Goal: Find specific page/section: Find specific page/section

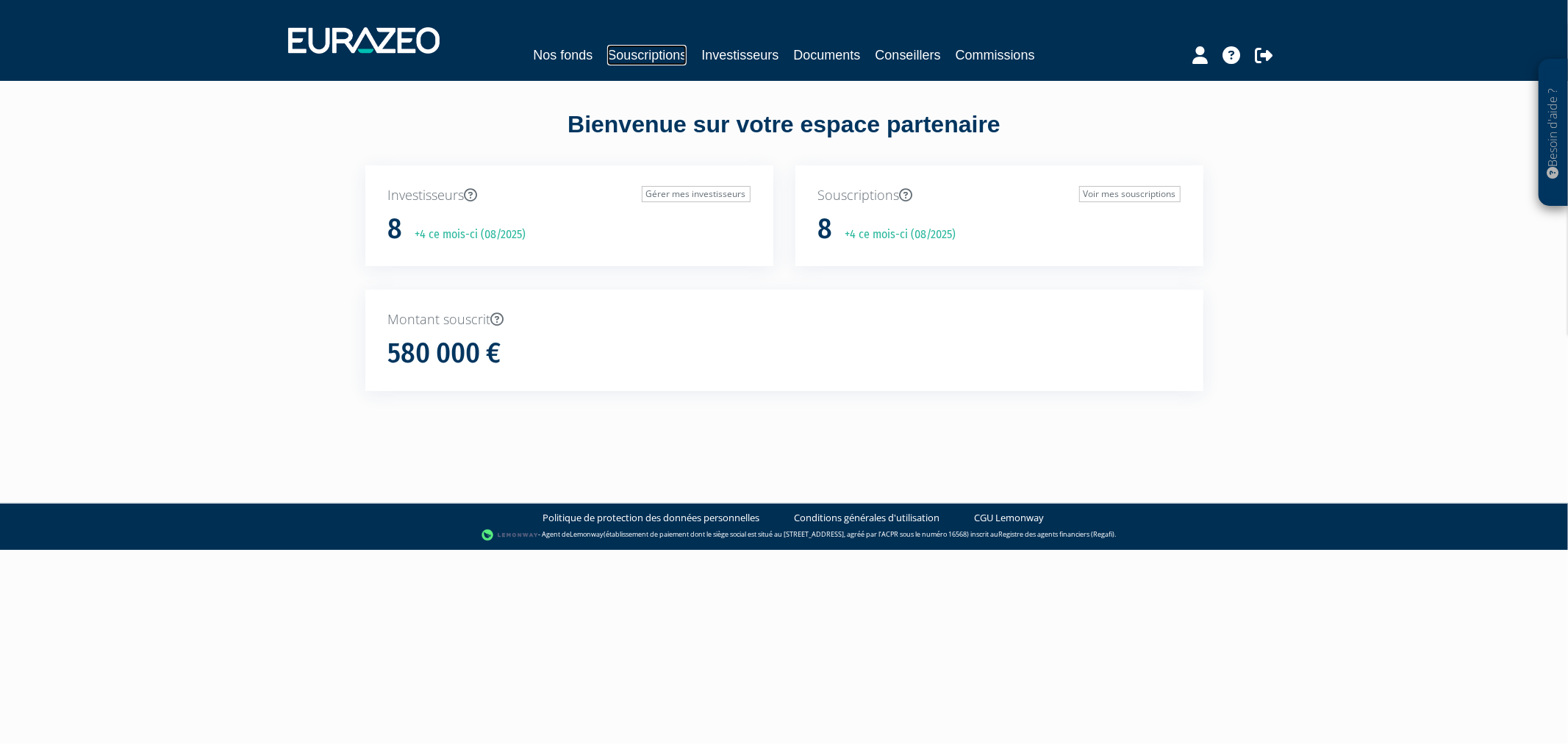
drag, startPoint x: 0, startPoint y: 0, endPoint x: 631, endPoint y: 48, distance: 632.8
click at [631, 48] on link "Souscriptions" at bounding box center [647, 55] width 79 height 21
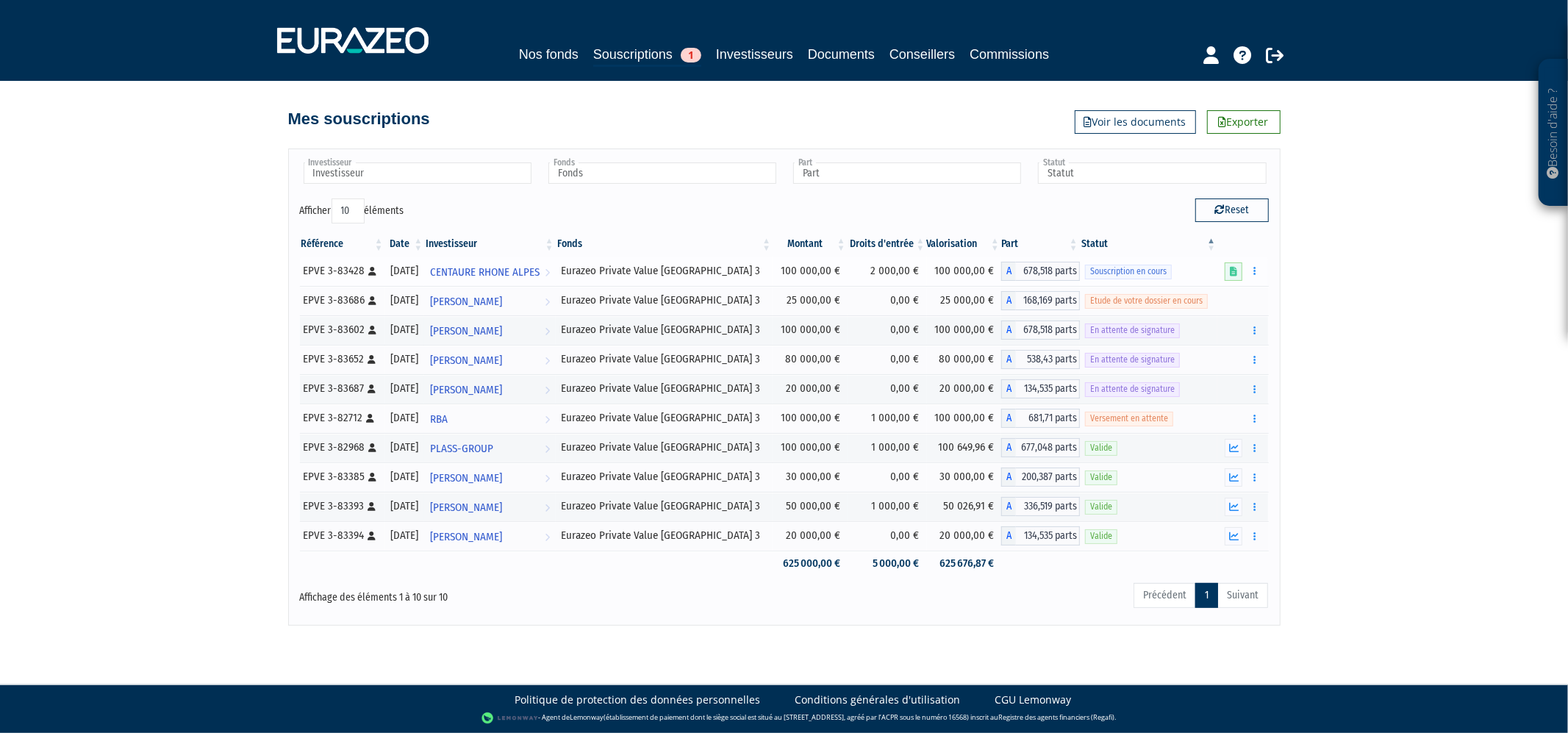
click at [343, 272] on div "EPVE 3-83428 [Français] Personne physique" at bounding box center [342, 271] width 77 height 16
copy div "83428"
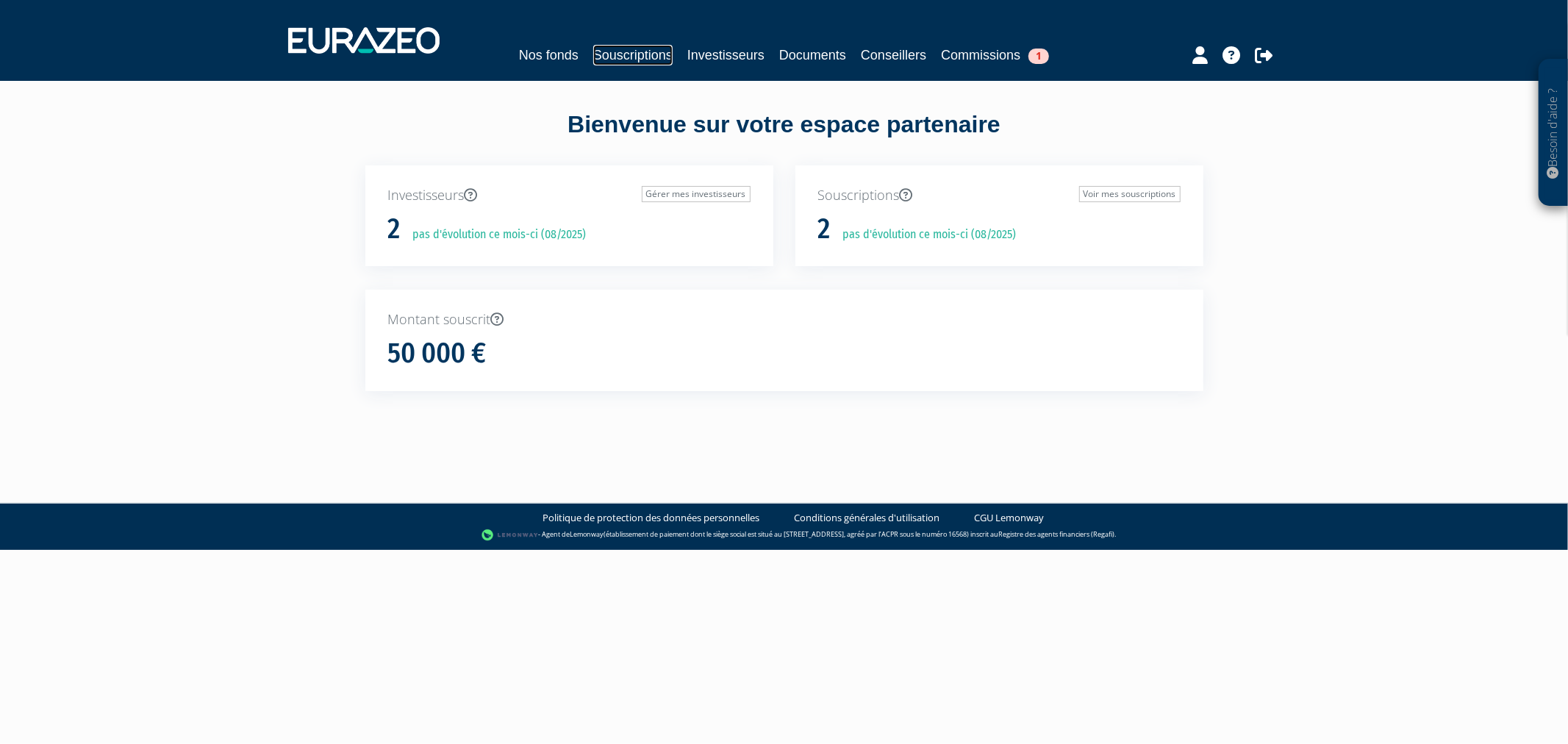
click at [594, 48] on link "Souscriptions" at bounding box center [633, 55] width 79 height 21
